Goal: Check status

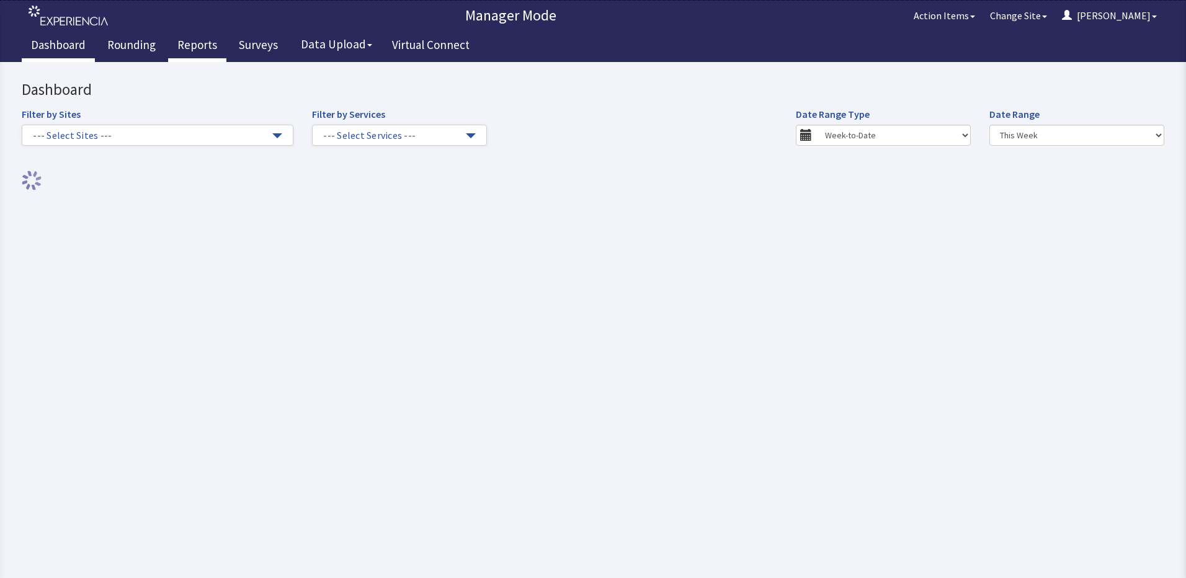
click at [182, 48] on link "Reports" at bounding box center [197, 46] width 58 height 31
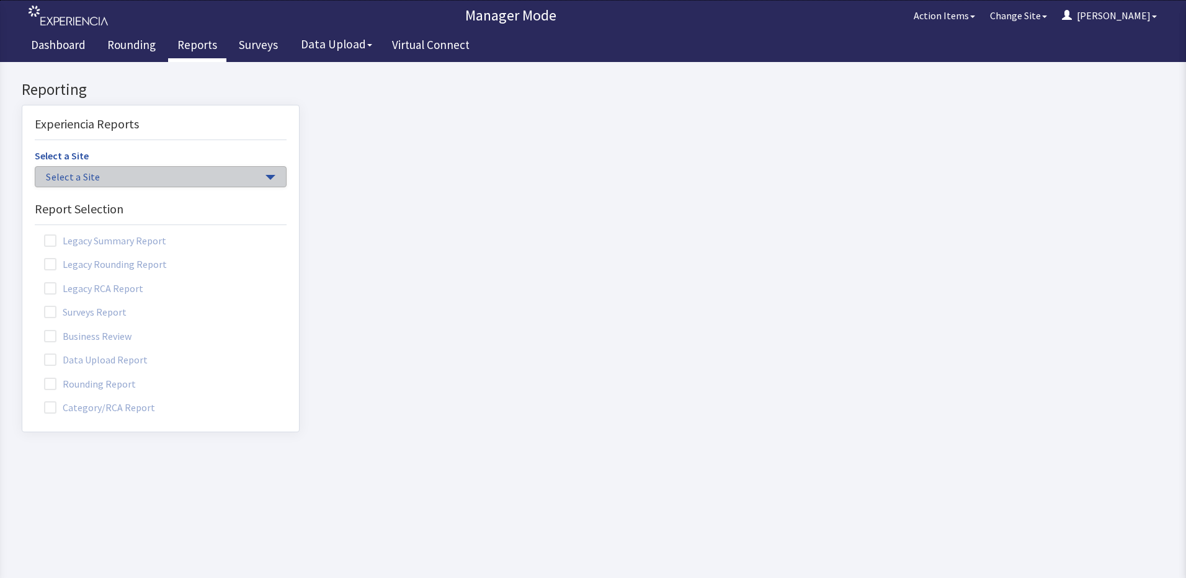
click at [253, 182] on button "Select a Site" at bounding box center [161, 176] width 252 height 21
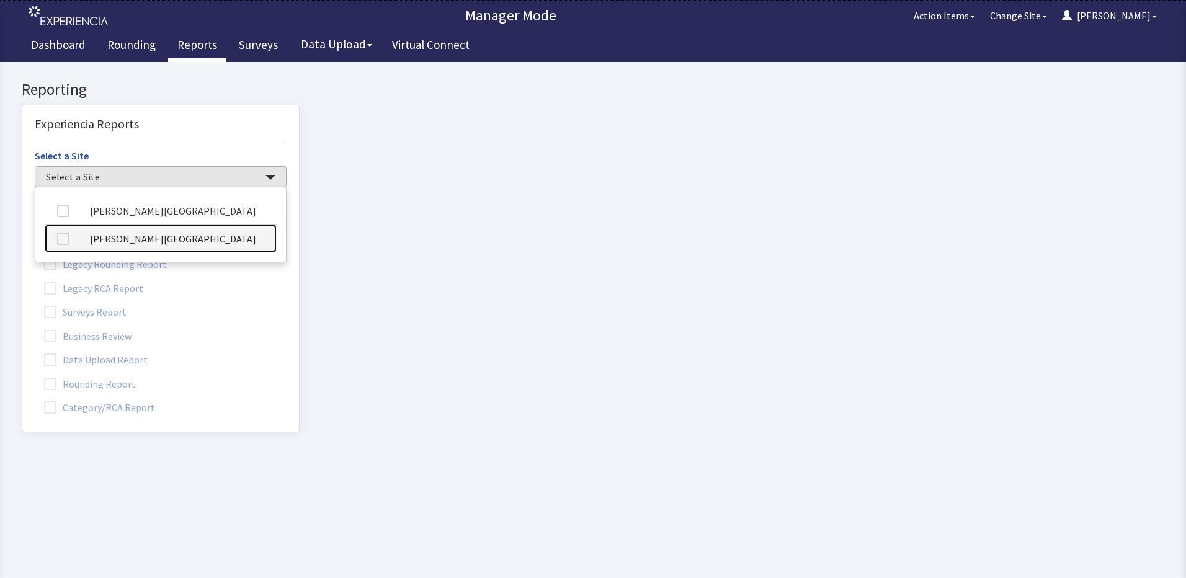
click at [176, 244] on link "[PERSON_NAME][GEOGRAPHIC_DATA]" at bounding box center [161, 239] width 232 height 28
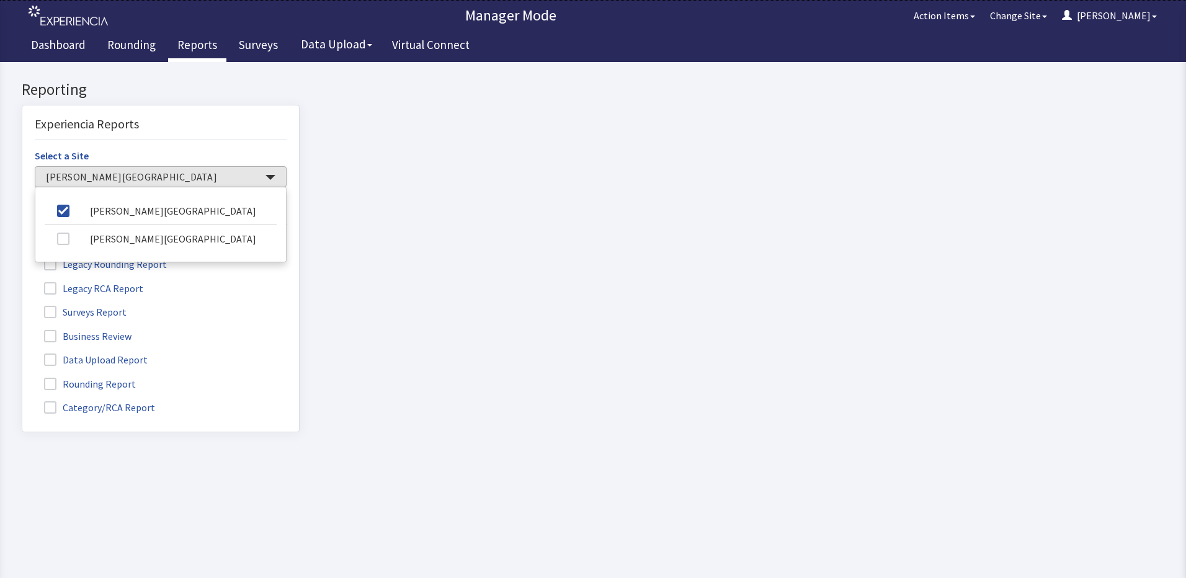
click at [52, 382] on span at bounding box center [50, 384] width 12 height 12
click at [22, 377] on input "Rounding Report" at bounding box center [22, 377] width 0 height 0
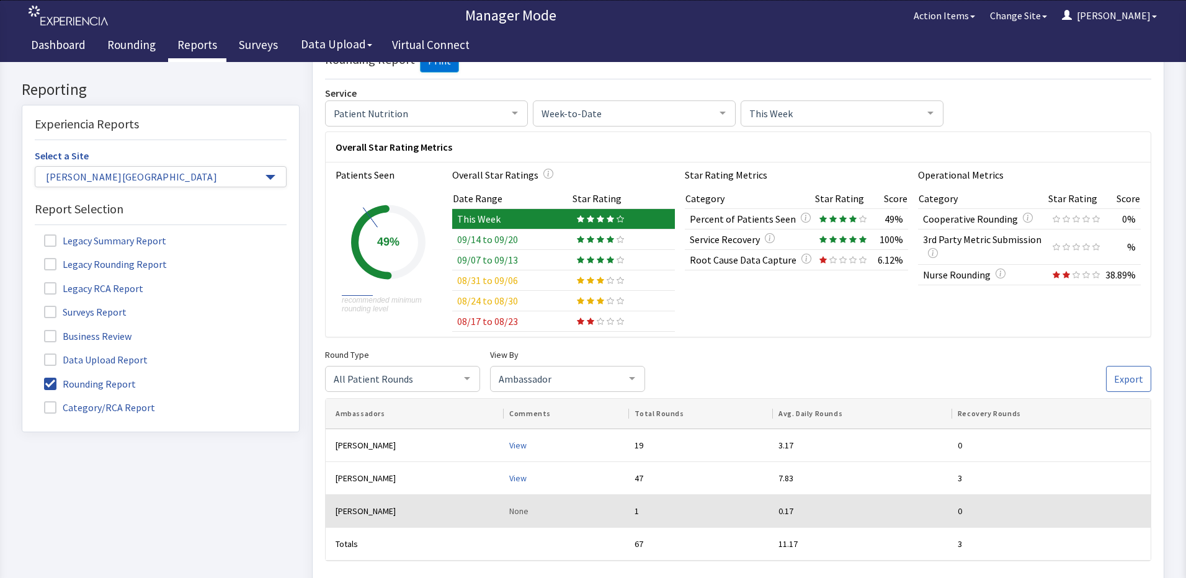
scroll to position [62, 0]
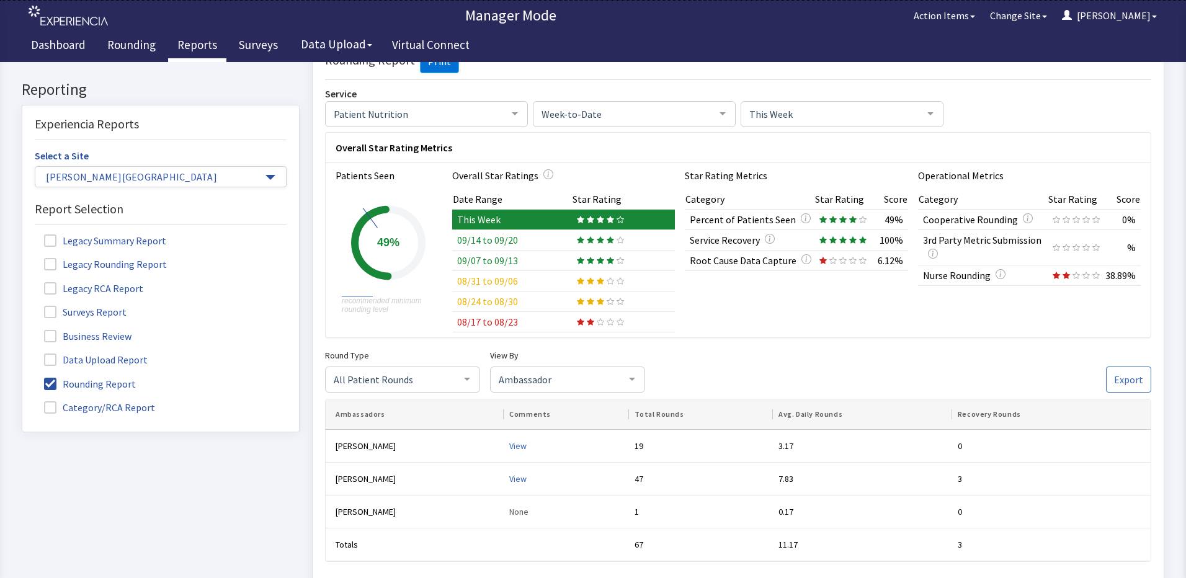
click at [722, 323] on div "Star Rating Metrics Category Star Rating Score Percent of Patients Seen 49% Ser…" at bounding box center [796, 250] width 223 height 164
